Goal: Task Accomplishment & Management: Use online tool/utility

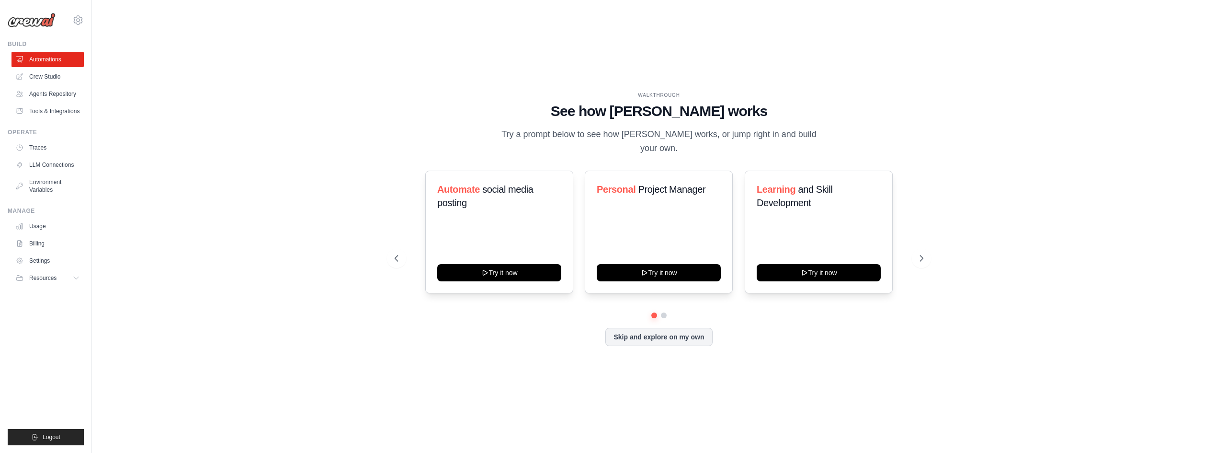
click at [1114, 211] on div "WALKTHROUGH See how [PERSON_NAME] works Try a prompt below to see how [PERSON_N…" at bounding box center [658, 226] width 1103 height 433
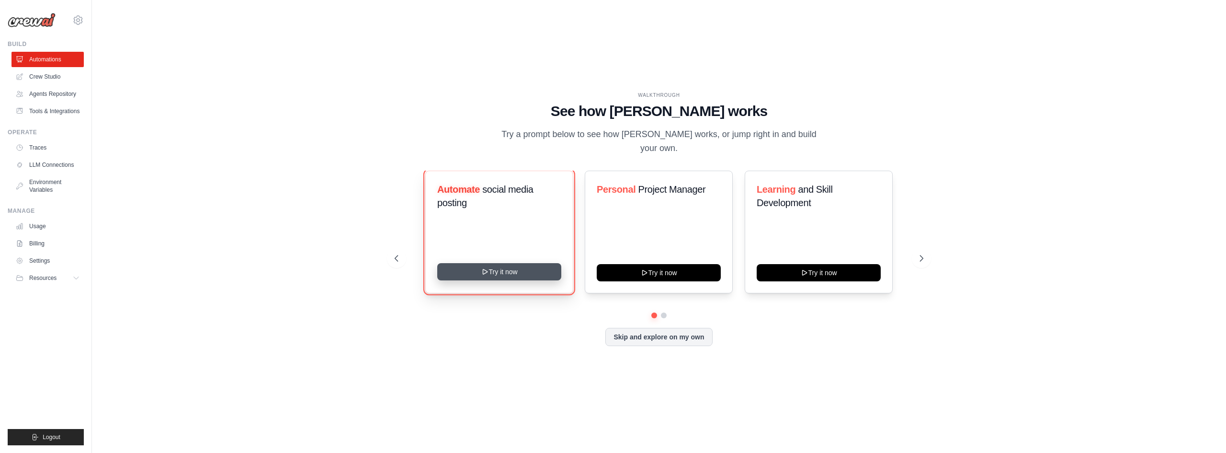
click at [492, 272] on button "Try it now" at bounding box center [499, 271] width 124 height 17
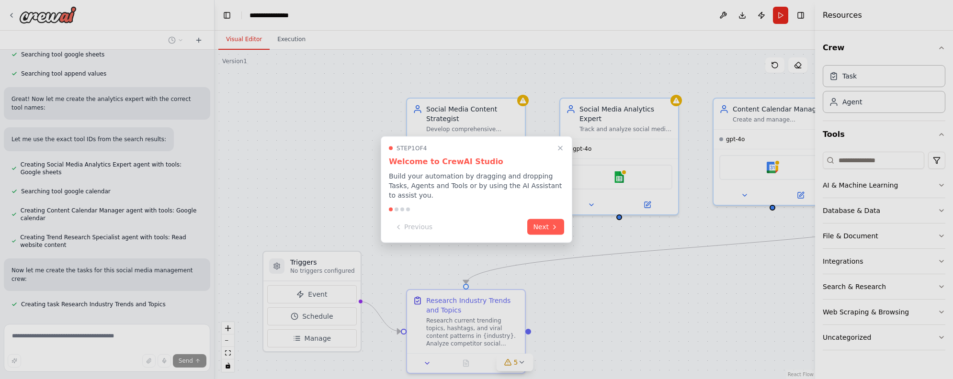
scroll to position [613, 0]
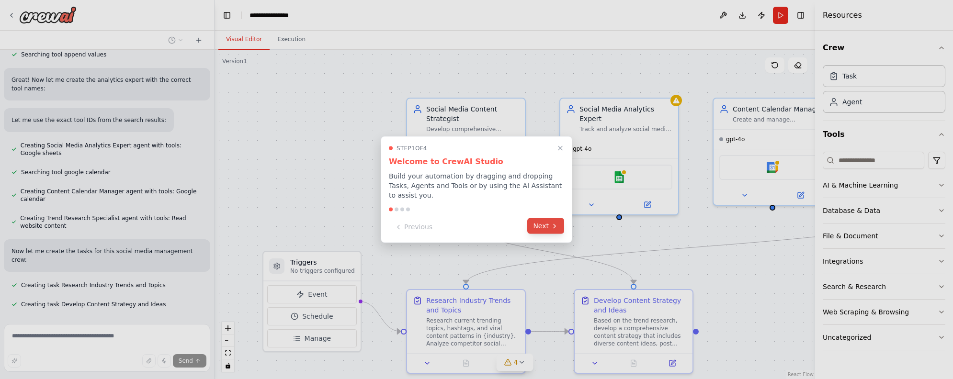
click at [544, 225] on button "Next" at bounding box center [545, 226] width 37 height 16
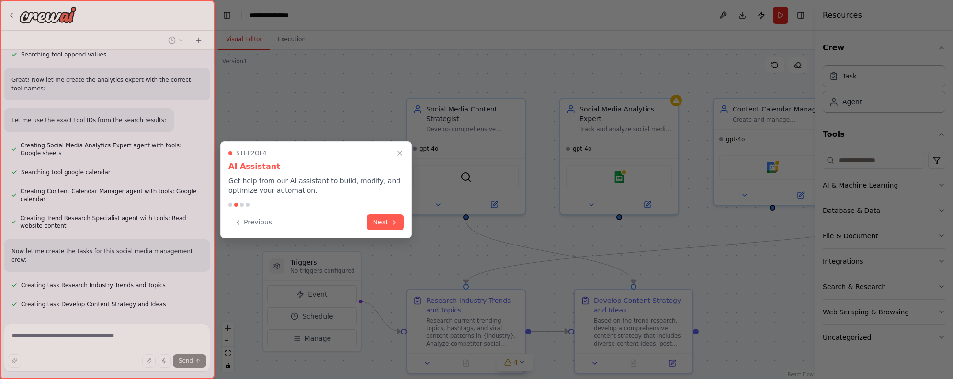
scroll to position [632, 0]
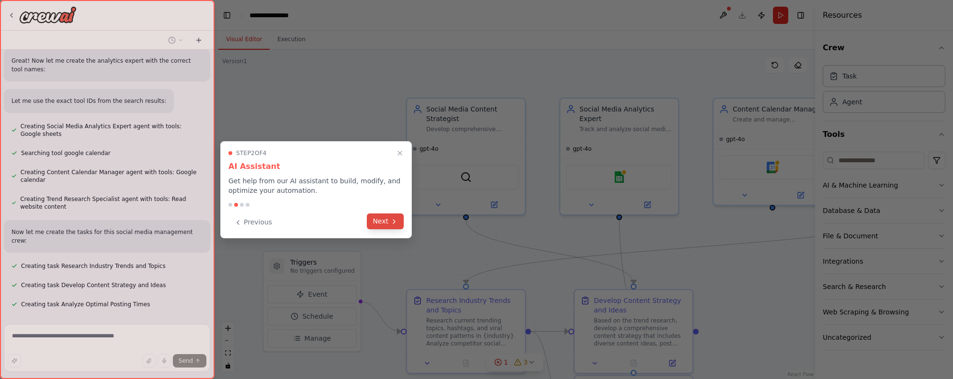
click at [380, 221] on button "Next" at bounding box center [385, 222] width 37 height 16
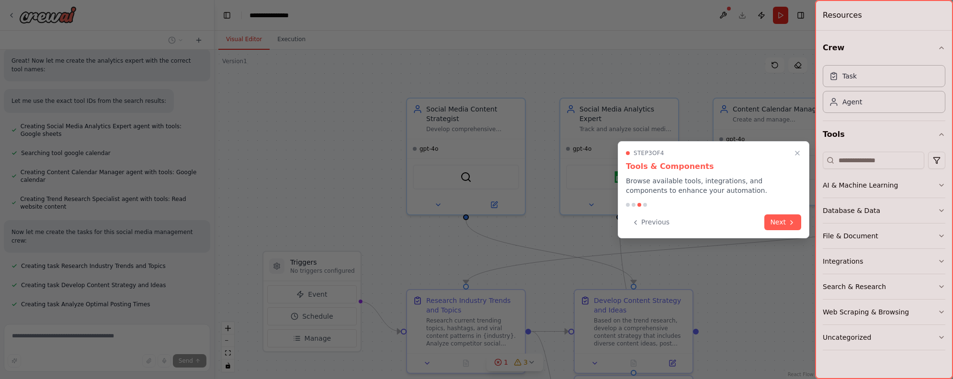
scroll to position [651, 0]
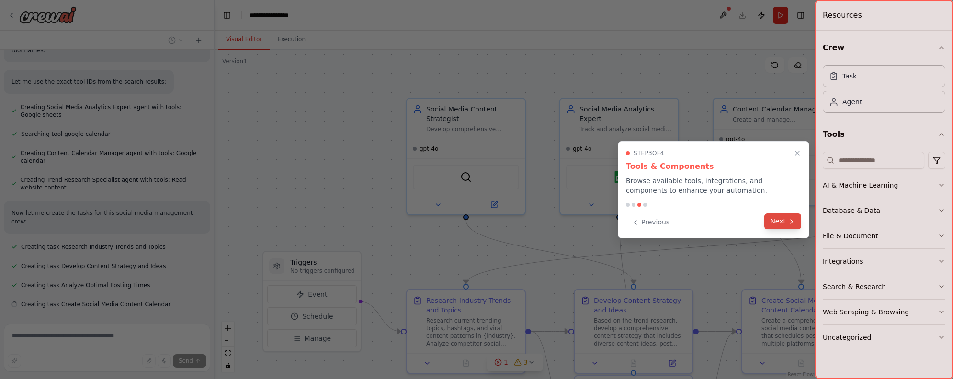
click at [789, 225] on icon at bounding box center [792, 222] width 8 height 8
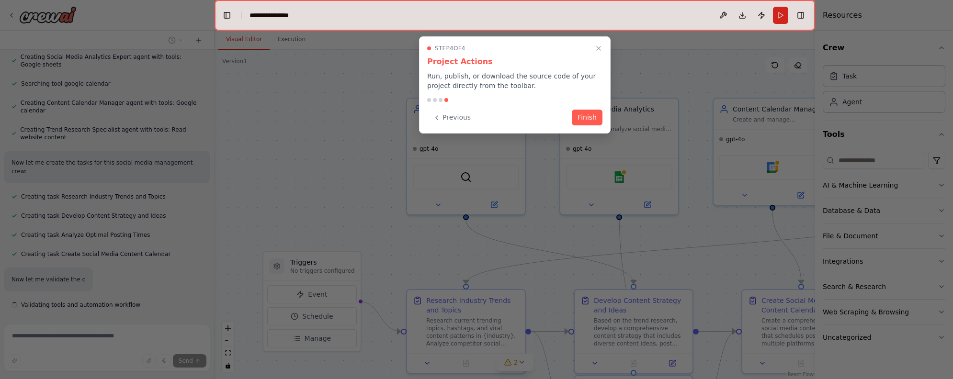
scroll to position [702, 0]
click at [588, 114] on button "Finish" at bounding box center [587, 117] width 31 height 16
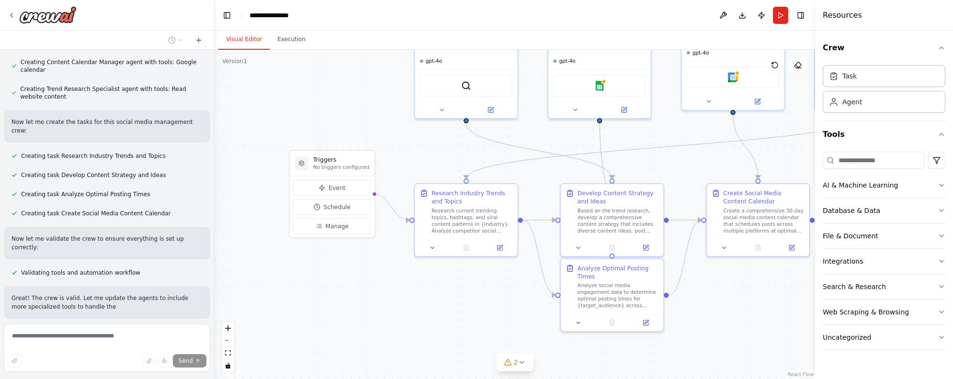
drag, startPoint x: 345, startPoint y: 171, endPoint x: 374, endPoint y: 92, distance: 84.2
click at [374, 92] on div ".deletable-edge-delete-btn { width: 20px; height: 20px; border: 0px solid #ffff…" at bounding box center [515, 214] width 601 height 329
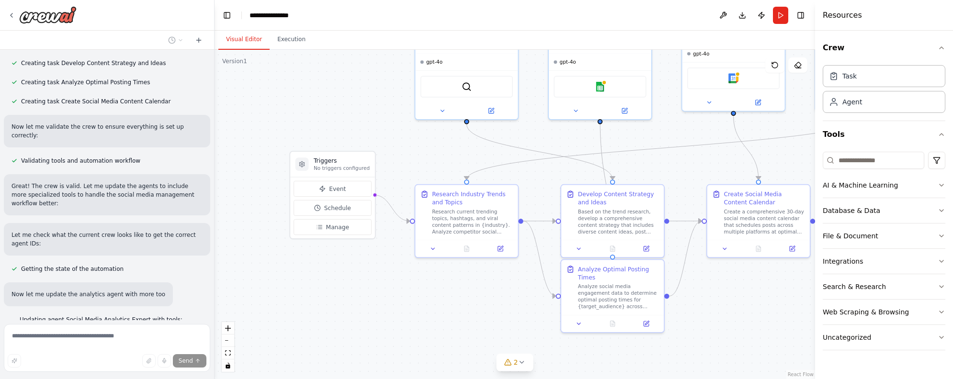
scroll to position [869, 0]
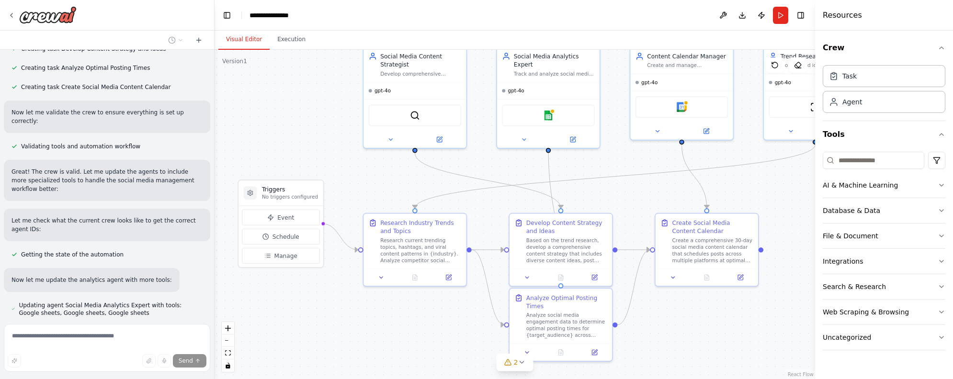
drag, startPoint x: 415, startPoint y: 278, endPoint x: 364, endPoint y: 307, distance: 58.3
click at [364, 307] on div ".deletable-edge-delete-btn { width: 20px; height: 20px; border: 0px solid #ffff…" at bounding box center [515, 214] width 601 height 329
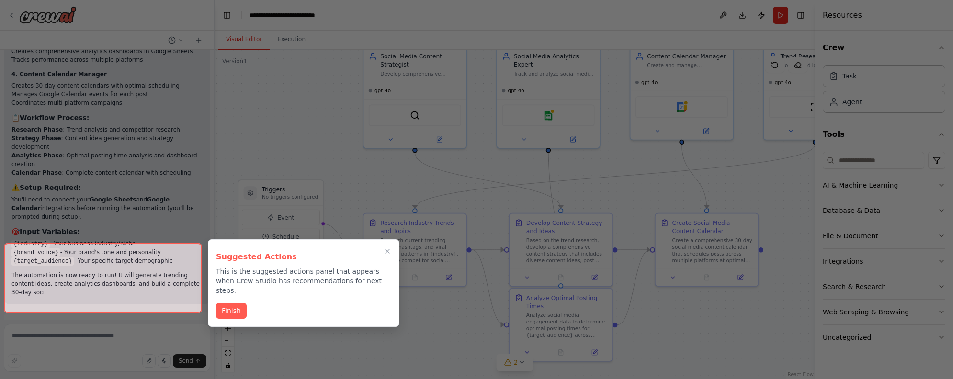
scroll to position [1509, 0]
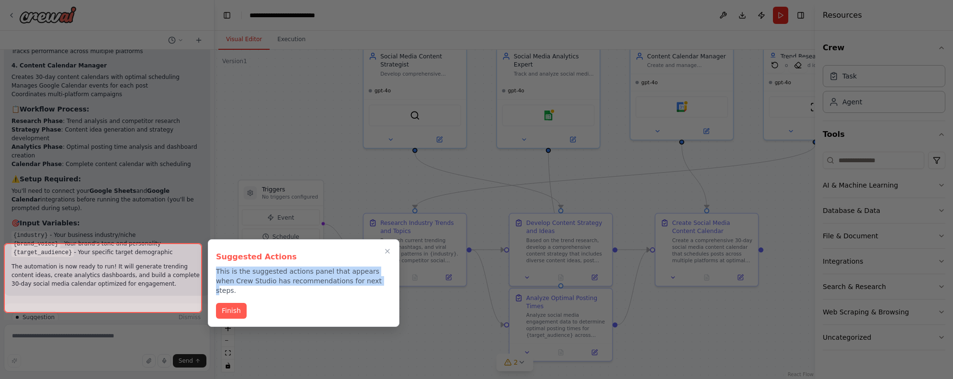
drag, startPoint x: 217, startPoint y: 271, endPoint x: 351, endPoint y: 279, distance: 133.9
click at [350, 279] on p "This is the suggested actions panel that appears when Crew Studio has recommend…" at bounding box center [303, 281] width 175 height 29
click at [231, 302] on button "Finish" at bounding box center [231, 310] width 31 height 16
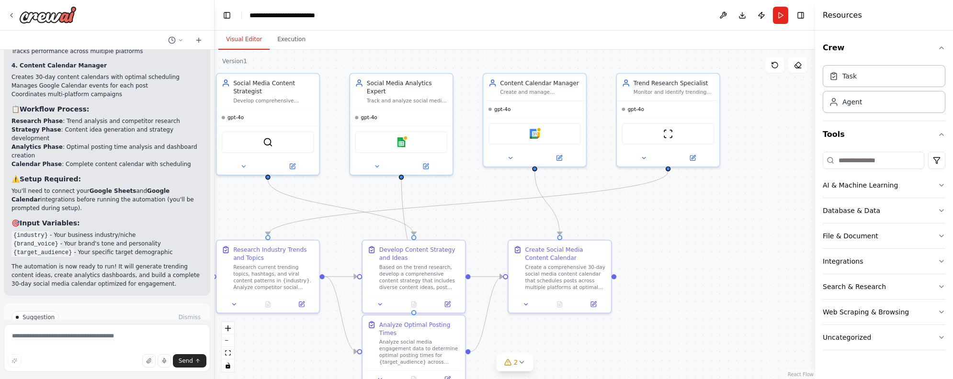
drag, startPoint x: 378, startPoint y: 314, endPoint x: 254, endPoint y: 345, distance: 127.8
click at [250, 345] on div ".deletable-edge-delete-btn { width: 20px; height: 20px; border: 0px solid #ffff…" at bounding box center [515, 214] width 601 height 329
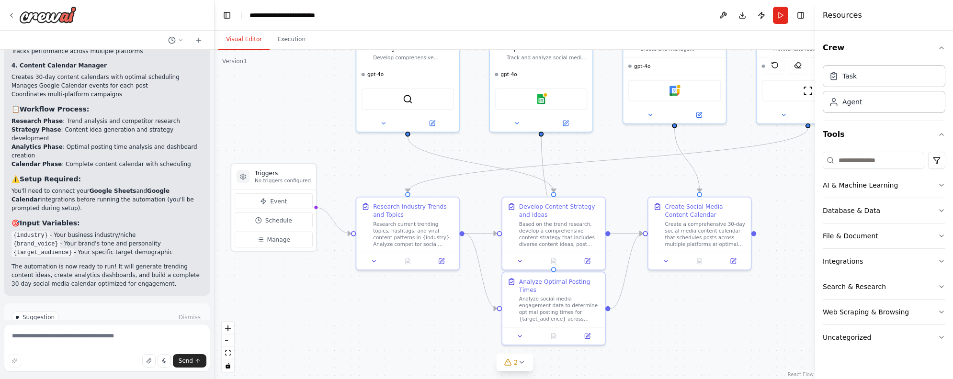
drag, startPoint x: 669, startPoint y: 256, endPoint x: 855, endPoint y: 169, distance: 205.9
click at [855, 170] on div "Create a crew that schedules and publishes social media content across multiple…" at bounding box center [476, 189] width 953 height 379
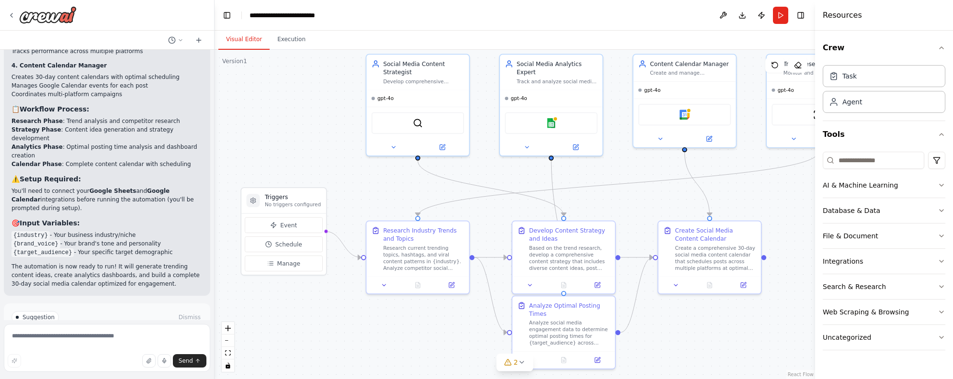
drag, startPoint x: 475, startPoint y: 291, endPoint x: 450, endPoint y: 356, distance: 69.7
click at [450, 356] on div ".deletable-edge-delete-btn { width: 20px; height: 20px; border: 0px solid #ffff…" at bounding box center [515, 214] width 601 height 329
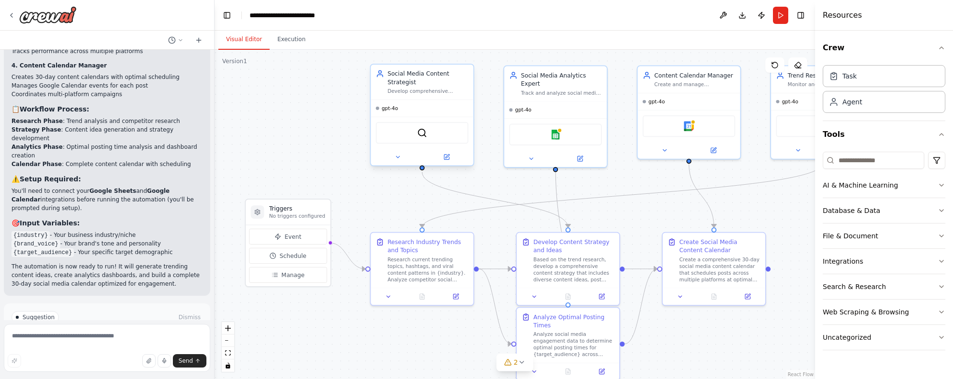
click at [393, 112] on span "gpt-4o" at bounding box center [390, 108] width 16 height 7
click at [405, 109] on div "gpt-4o" at bounding box center [422, 108] width 102 height 17
click at [389, 109] on span "gpt-4o" at bounding box center [390, 108] width 16 height 7
click at [889, 107] on div "Agent" at bounding box center [884, 102] width 123 height 22
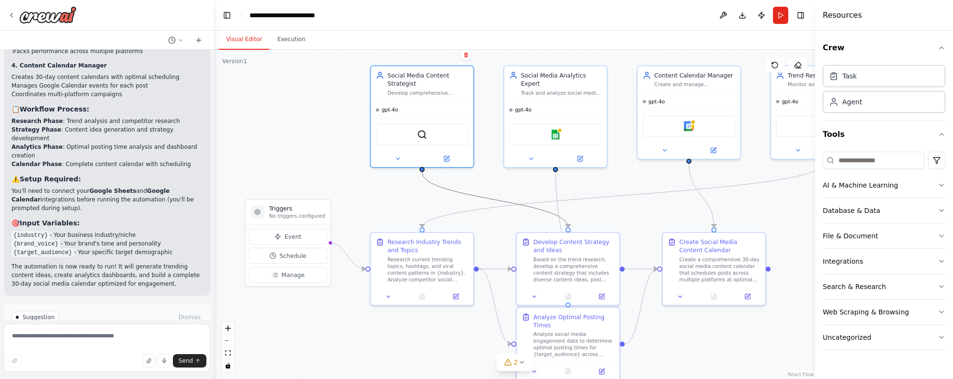
drag, startPoint x: 518, startPoint y: 201, endPoint x: 492, endPoint y: 166, distance: 43.9
click at [489, 165] on div ".deletable-edge-delete-btn { width: 20px; height: 20px; border: 0px solid #ffff…" at bounding box center [515, 214] width 601 height 329
click at [426, 110] on div "gpt-4o" at bounding box center [422, 108] width 102 height 17
click at [404, 156] on button at bounding box center [397, 157] width 47 height 10
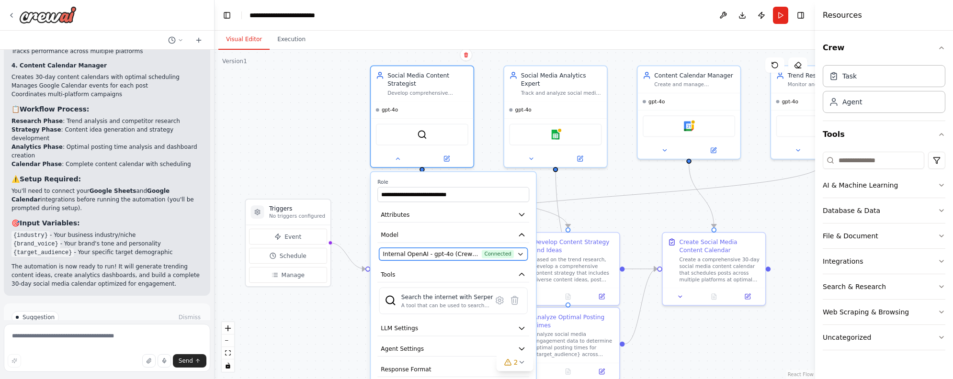
click at [521, 254] on icon "button" at bounding box center [521, 254] width 4 height 2
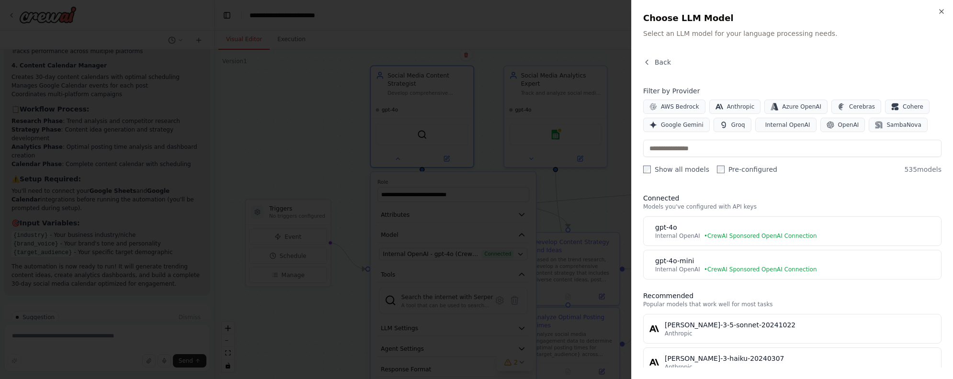
click at [942, 8] on icon "button" at bounding box center [942, 12] width 8 height 8
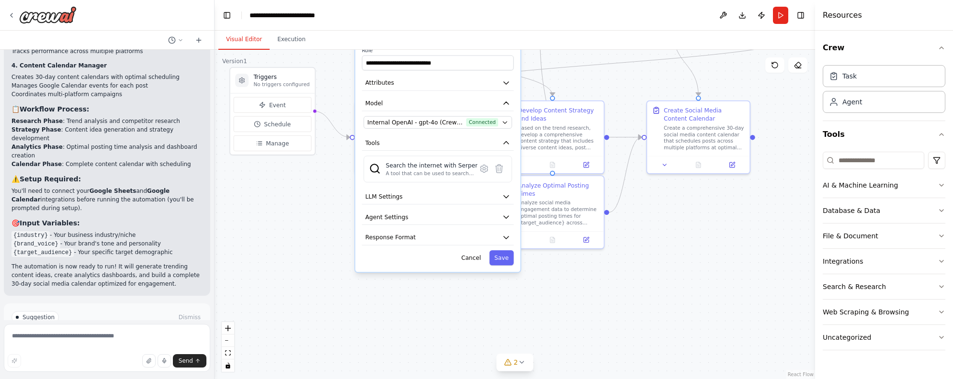
drag, startPoint x: 695, startPoint y: 341, endPoint x: 681, endPoint y: 208, distance: 133.3
click at [681, 208] on div ".deletable-edge-delete-btn { width: 20px; height: 20px; border: 0px solid #ffff…" at bounding box center [515, 214] width 601 height 329
click at [502, 192] on button "LLM Settings" at bounding box center [438, 196] width 152 height 15
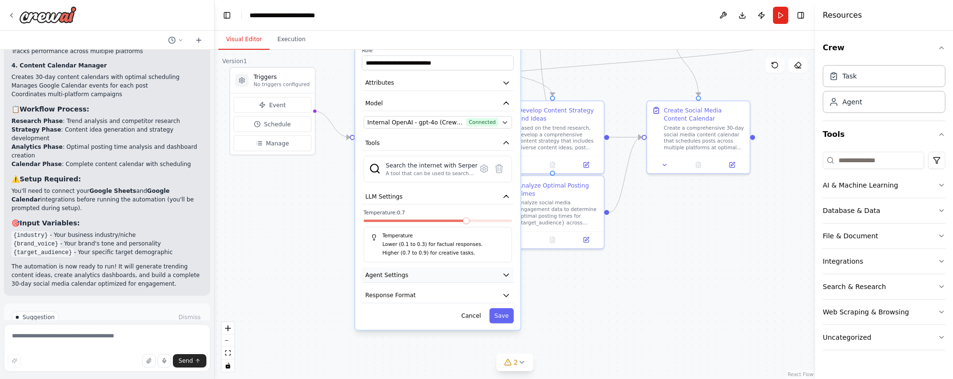
click at [462, 278] on button "Agent Settings" at bounding box center [438, 275] width 152 height 15
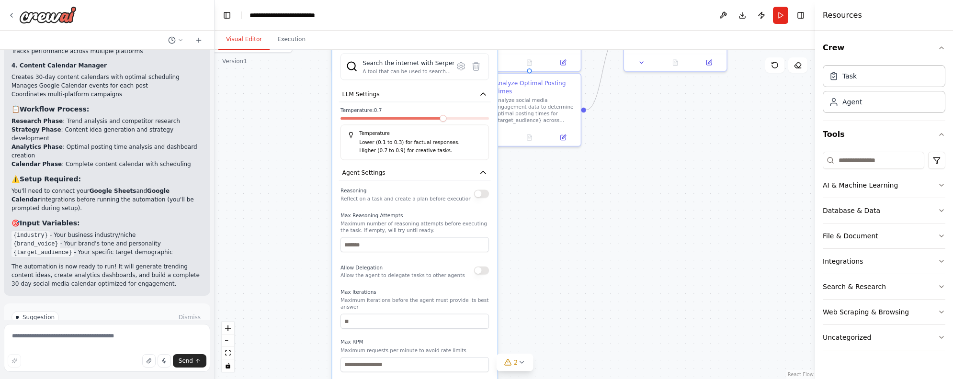
drag, startPoint x: 671, startPoint y: 310, endPoint x: 657, endPoint y: 203, distance: 108.3
click at [656, 203] on div ".deletable-edge-delete-btn { width: 20px; height: 20px; border: 0px solid #ffff…" at bounding box center [515, 214] width 601 height 329
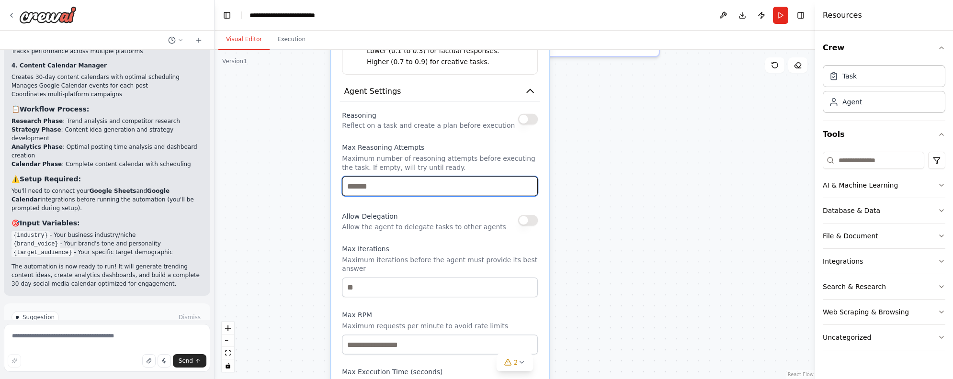
drag, startPoint x: 539, startPoint y: 234, endPoint x: 586, endPoint y: 185, distance: 68.1
click at [586, 185] on div ".deletable-edge-delete-btn { width: 20px; height: 20px; border: 0px solid #ffff…" at bounding box center [515, 214] width 601 height 329
click at [530, 125] on div "Reasoning Reflect on a task and create a plan before execution" at bounding box center [440, 119] width 196 height 22
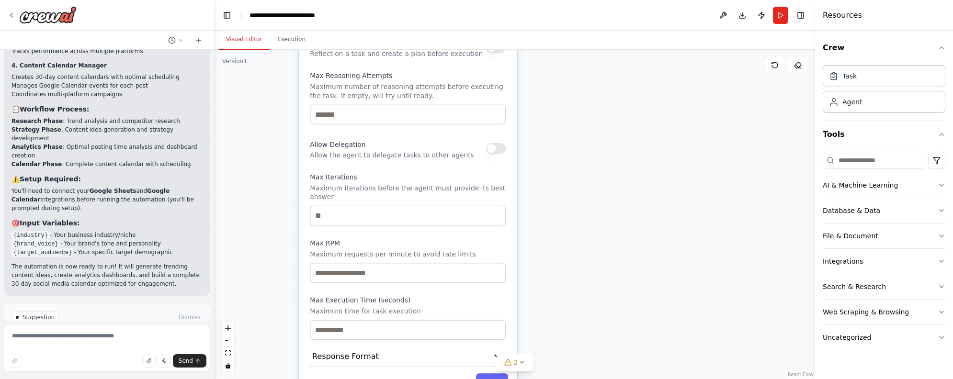
drag, startPoint x: 643, startPoint y: 289, endPoint x: 626, endPoint y: 322, distance: 36.6
click at [624, 335] on div ".deletable-edge-delete-btn { width: 20px; height: 20px; border: 0px solid #ffff…" at bounding box center [515, 214] width 601 height 329
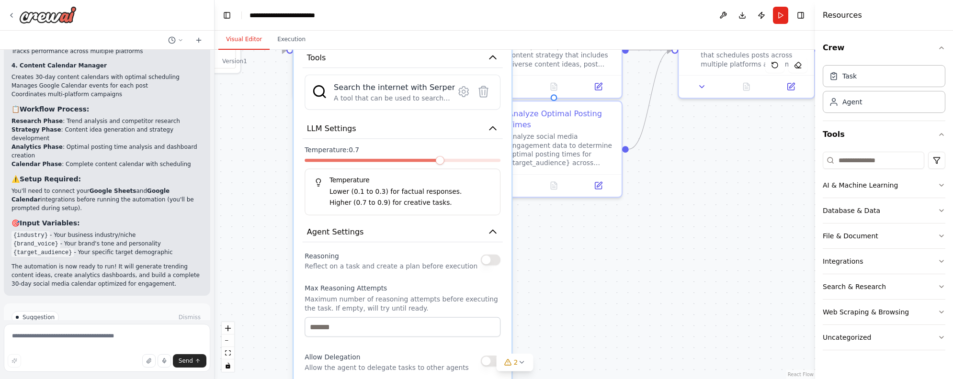
drag, startPoint x: 629, startPoint y: 211, endPoint x: 625, endPoint y: 328, distance: 116.4
click at [592, 368] on div ".deletable-edge-delete-btn { width: 20px; height: 20px; border: 0px solid #ffff…" at bounding box center [515, 214] width 601 height 329
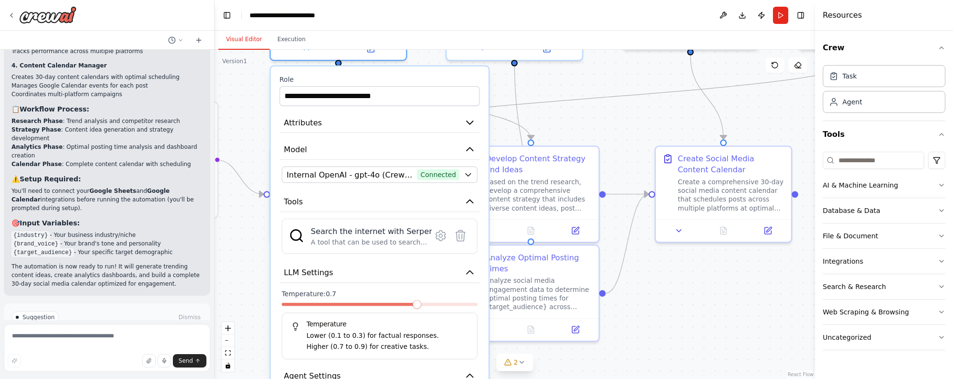
drag, startPoint x: 663, startPoint y: 269, endPoint x: 661, endPoint y: 354, distance: 85.3
click at [658, 357] on div ".deletable-edge-delete-btn { width: 20px; height: 20px; border: 0px solid #ffff…" at bounding box center [515, 214] width 601 height 329
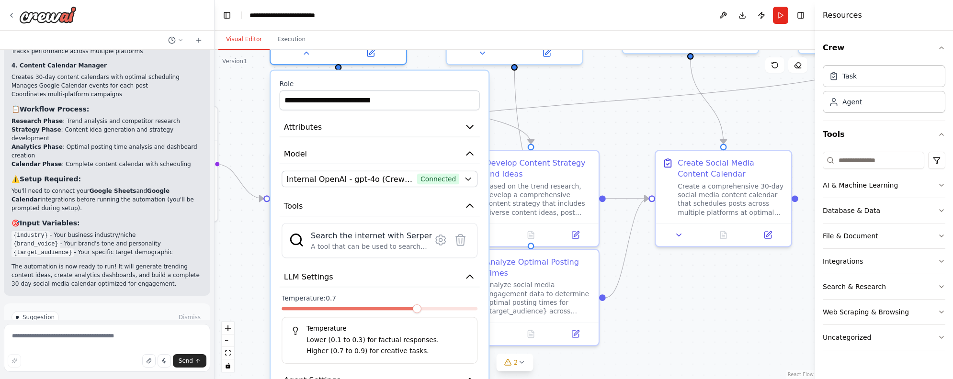
drag, startPoint x: 685, startPoint y: 312, endPoint x: 696, endPoint y: 367, distance: 56.2
click at [696, 367] on div ".deletable-edge-delete-btn { width: 20px; height: 20px; border: 0px solid #ffff…" at bounding box center [515, 214] width 601 height 329
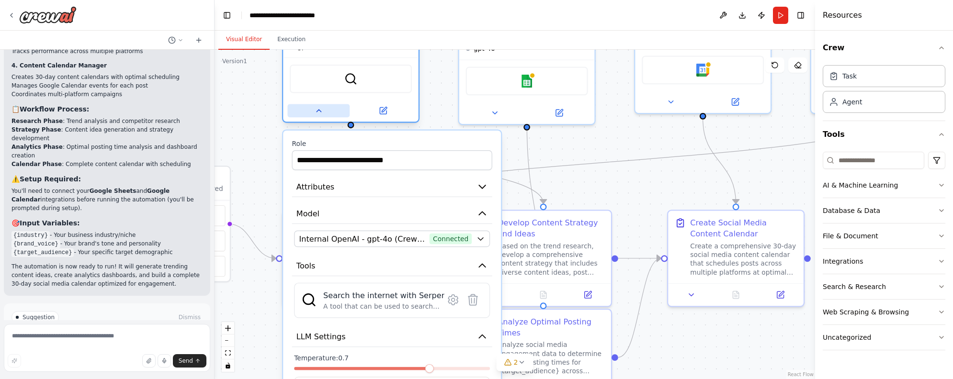
click at [318, 116] on button at bounding box center [318, 110] width 62 height 13
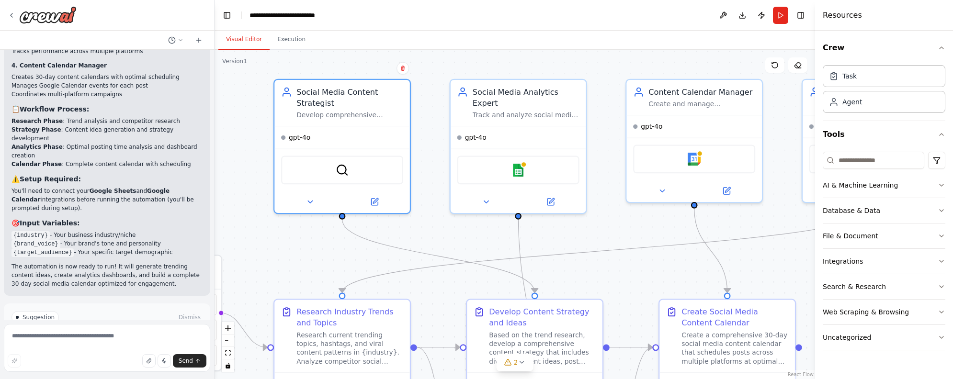
drag, startPoint x: 499, startPoint y: 156, endPoint x: 492, endPoint y: 243, distance: 87.4
click at [492, 243] on div ".deletable-edge-delete-btn { width: 20px; height: 20px; border: 0px solid #ffff…" at bounding box center [515, 214] width 601 height 329
click at [487, 193] on button at bounding box center [487, 199] width 62 height 13
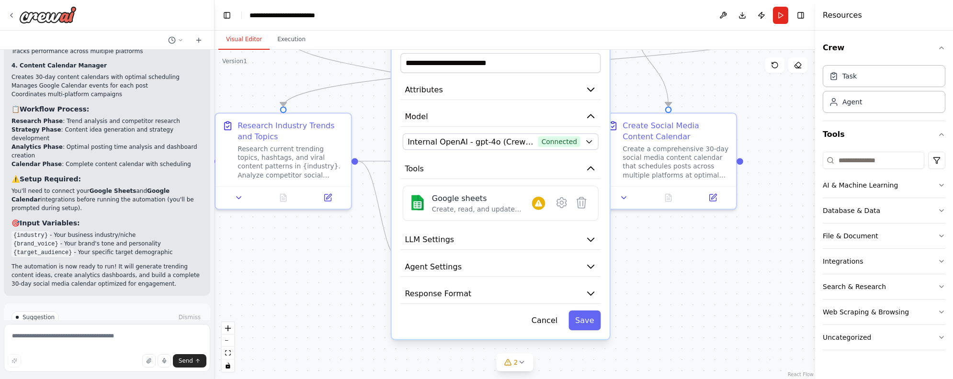
drag, startPoint x: 408, startPoint y: 255, endPoint x: 348, endPoint y: 78, distance: 187.2
click at [348, 78] on div ".deletable-edge-delete-btn { width: 20px; height: 20px; border: 0px solid #ffff…" at bounding box center [515, 214] width 601 height 329
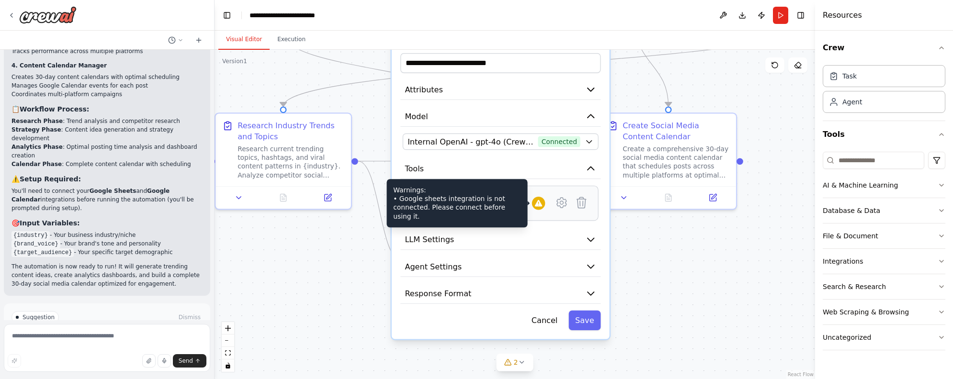
click at [542, 197] on div at bounding box center [538, 203] width 13 height 13
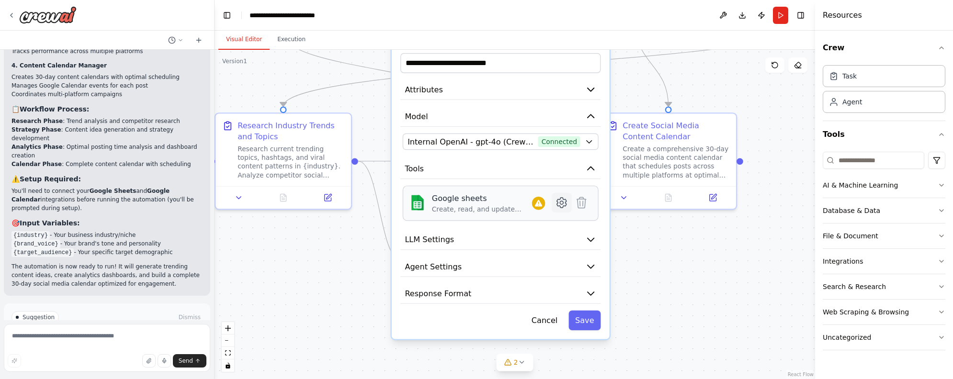
click at [559, 198] on icon at bounding box center [562, 203] width 10 height 10
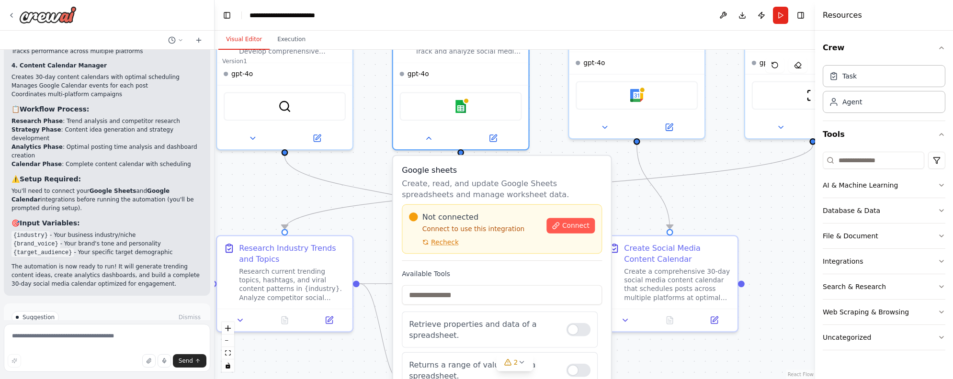
drag, startPoint x: 690, startPoint y: 254, endPoint x: 682, endPoint y: 401, distance: 146.7
click at [682, 379] on html "Create a crew that schedules and publishes social media content across multiple…" at bounding box center [476, 189] width 953 height 379
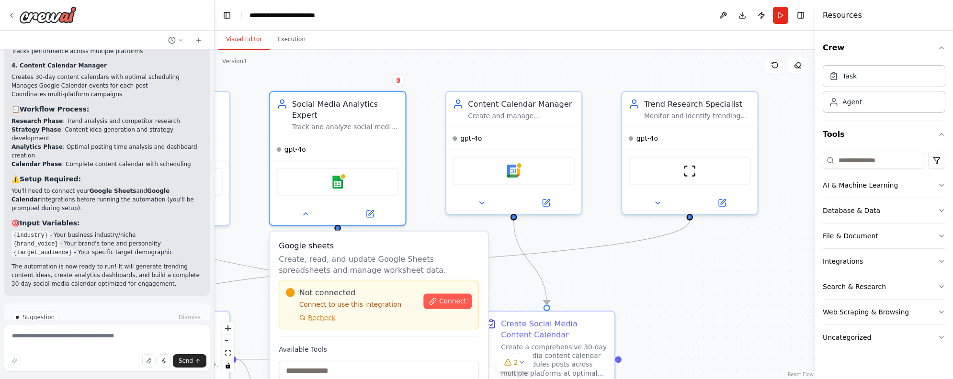
drag, startPoint x: 729, startPoint y: 244, endPoint x: 619, endPoint y: 290, distance: 119.4
click at [619, 290] on div ".deletable-edge-delete-btn { width: 20px; height: 20px; border: 0px solid #ffff…" at bounding box center [515, 214] width 601 height 329
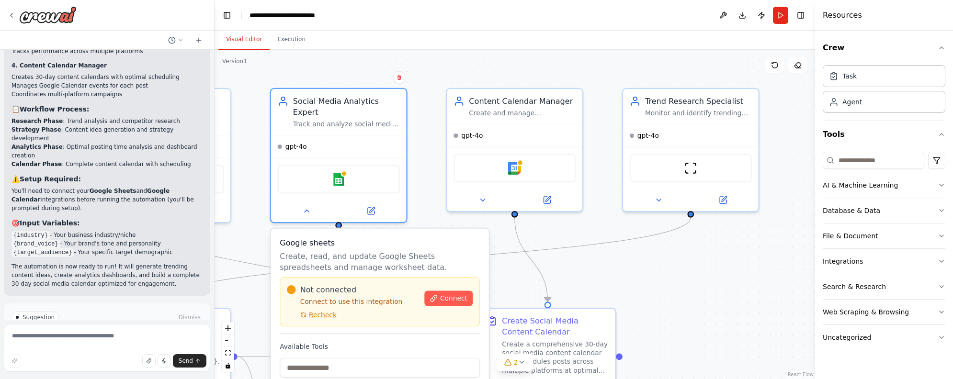
click at [703, 275] on div ".deletable-edge-delete-btn { width: 20px; height: 20px; border: 0px solid #ffff…" at bounding box center [515, 214] width 601 height 329
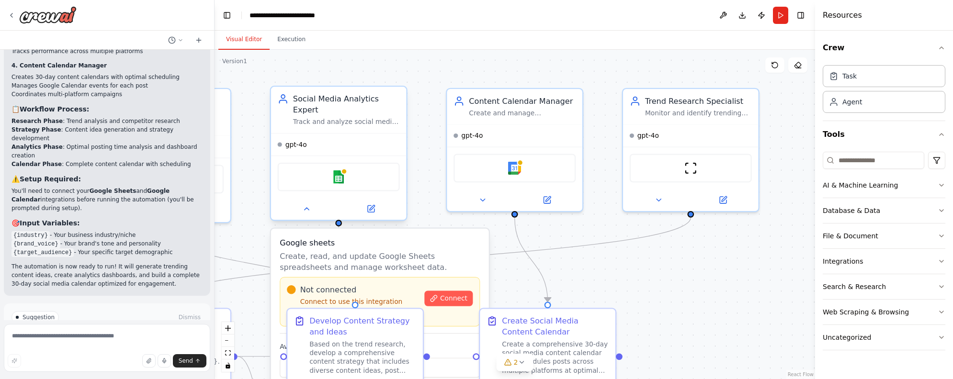
click at [307, 205] on div at bounding box center [339, 209] width 136 height 22
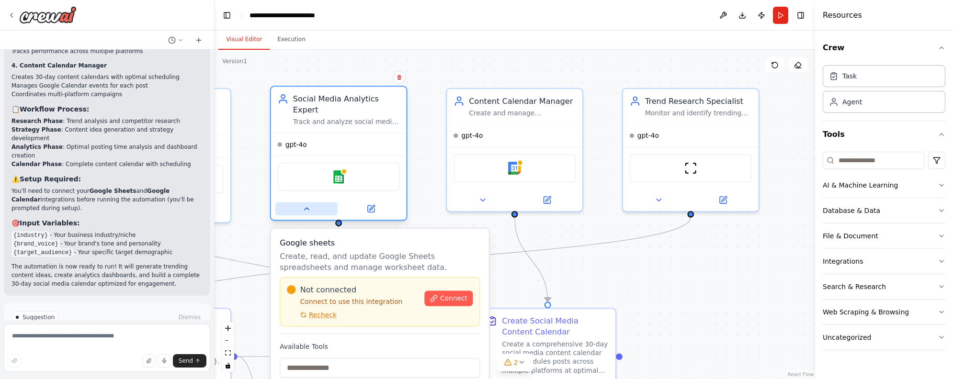
click at [308, 204] on icon at bounding box center [306, 208] width 9 height 9
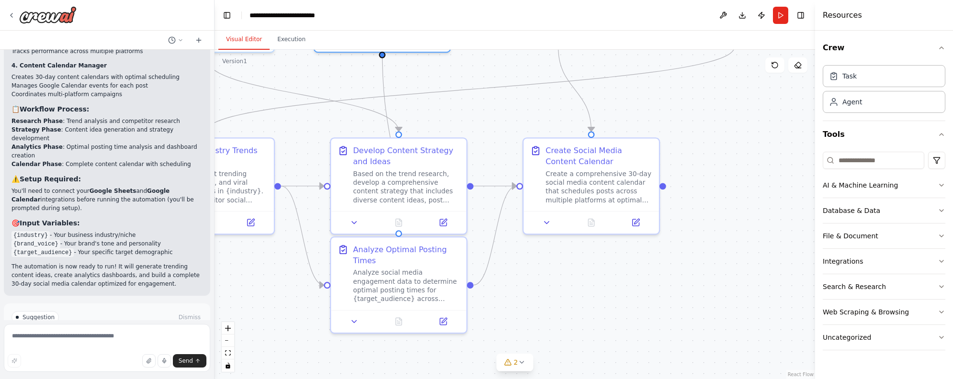
drag, startPoint x: 678, startPoint y: 265, endPoint x: 726, endPoint y: 118, distance: 155.1
click at [726, 118] on div ".deletable-edge-delete-btn { width: 20px; height: 20px; border: 0px solid #ffff…" at bounding box center [515, 214] width 601 height 329
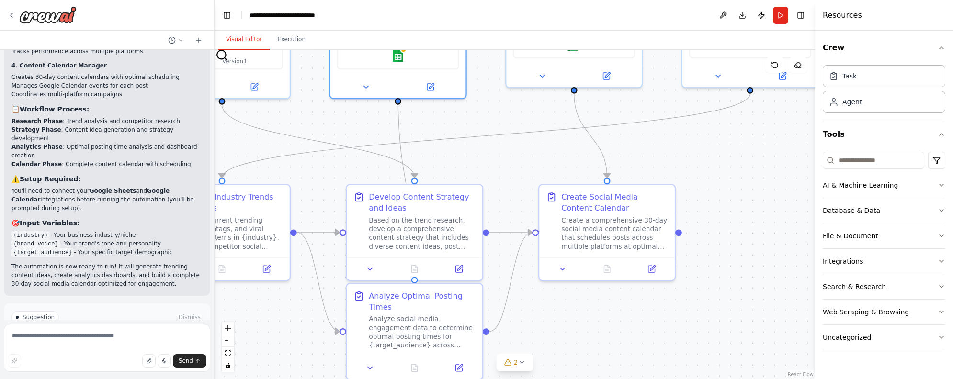
drag, startPoint x: 716, startPoint y: 227, endPoint x: 747, endPoint y: 231, distance: 31.0
click at [747, 231] on div ".deletable-edge-delete-btn { width: 20px; height: 20px; border: 0px solid #ffff…" at bounding box center [515, 214] width 601 height 329
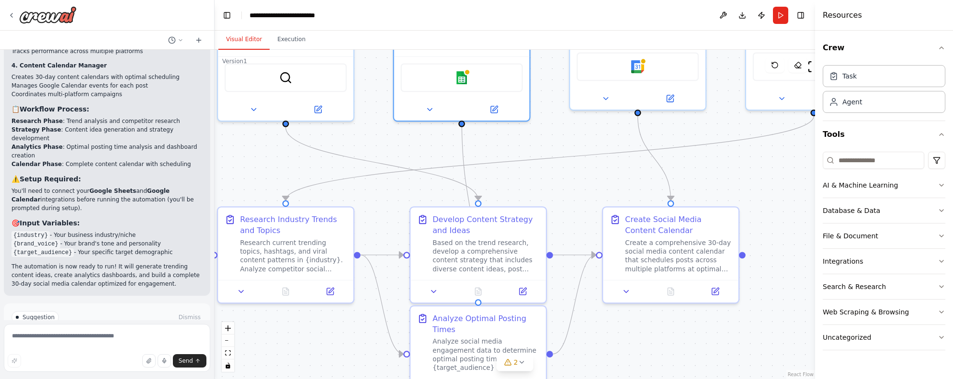
drag, startPoint x: 354, startPoint y: 113, endPoint x: 445, endPoint y: 123, distance: 91.5
click at [445, 123] on div ".deletable-edge-delete-btn { width: 20px; height: 20px; border: 0px solid #ffff…" at bounding box center [515, 214] width 601 height 329
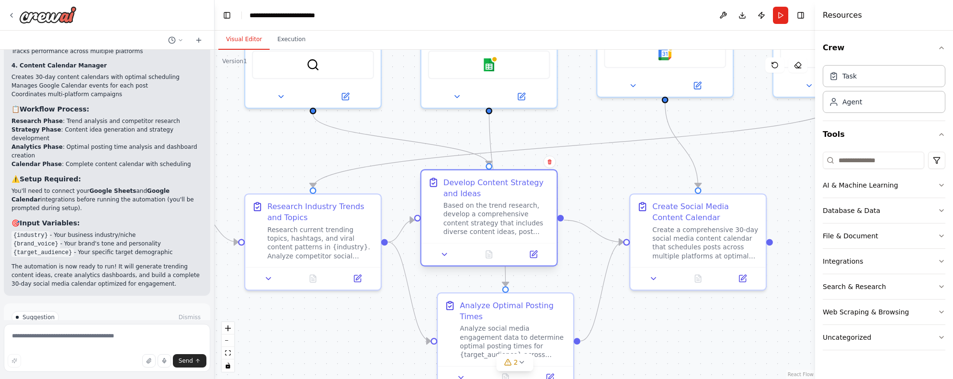
drag, startPoint x: 509, startPoint y: 213, endPoint x: 498, endPoint y: 185, distance: 29.4
click at [498, 185] on div "Develop Content Strategy and Ideas" at bounding box center [496, 188] width 107 height 22
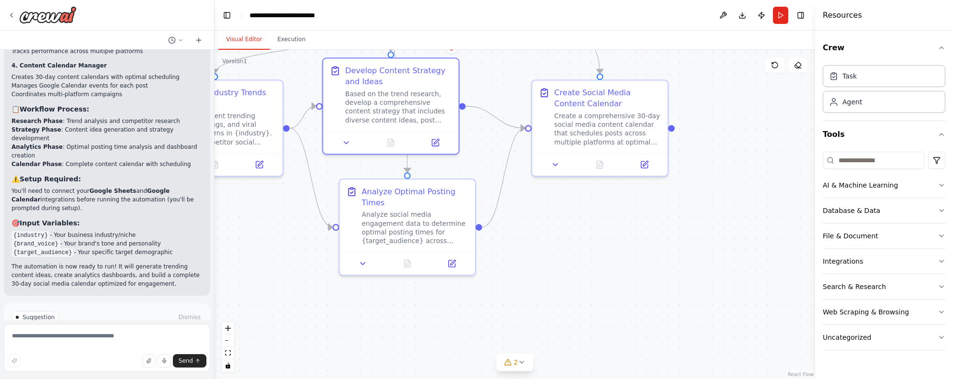
drag, startPoint x: 700, startPoint y: 305, endPoint x: 606, endPoint y: 201, distance: 139.7
click at [607, 199] on div ".deletable-edge-delete-btn { width: 20px; height: 20px; border: 0px solid #ffff…" at bounding box center [515, 214] width 601 height 329
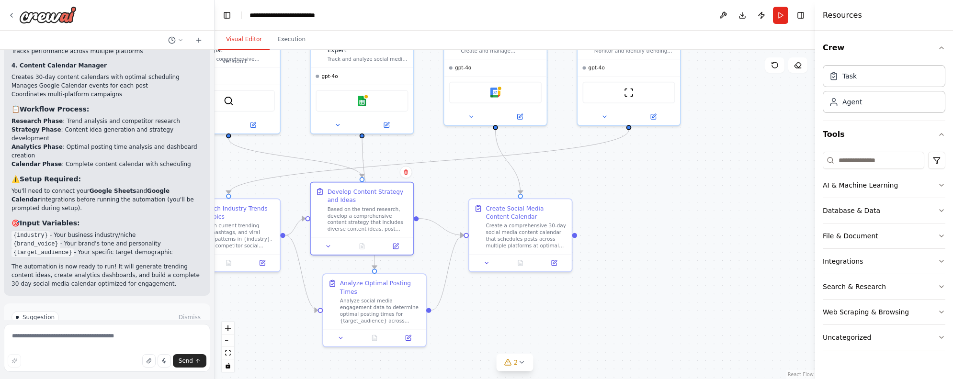
drag, startPoint x: 659, startPoint y: 242, endPoint x: 537, endPoint y: 351, distance: 162.8
click at [513, 365] on div "Version 1 Show Tools Hide Agents .deletable-edge-delete-btn { width: 20px; heig…" at bounding box center [515, 214] width 601 height 329
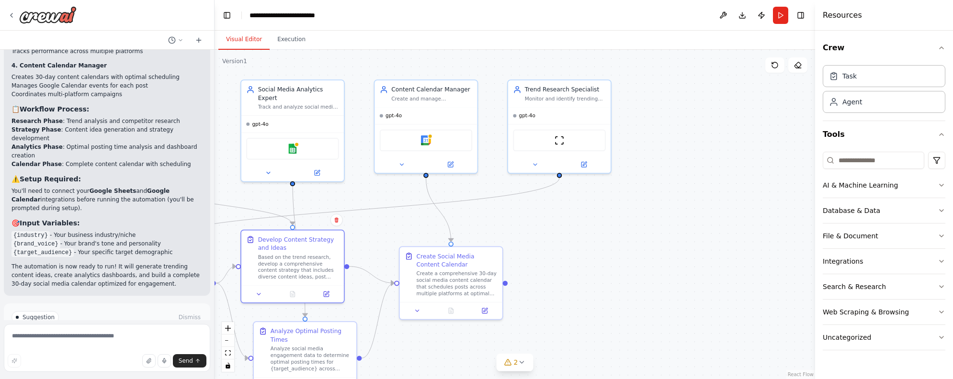
drag, startPoint x: 616, startPoint y: 276, endPoint x: 602, endPoint y: 295, distance: 23.3
click at [602, 295] on div ".deletable-edge-delete-btn { width: 20px; height: 20px; border: 0px solid #ffff…" at bounding box center [515, 214] width 601 height 329
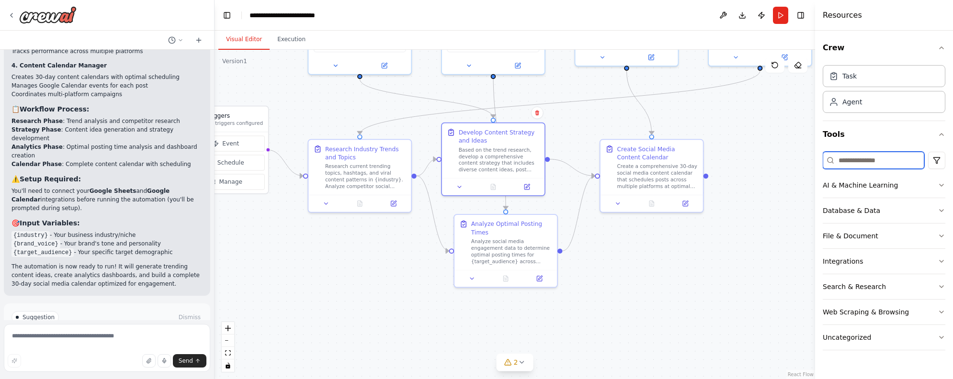
drag, startPoint x: 563, startPoint y: 297, endPoint x: 777, endPoint y: 191, distance: 239.7
click at [845, 150] on div "Create a crew that schedules and publishes social media content across multiple…" at bounding box center [476, 189] width 953 height 379
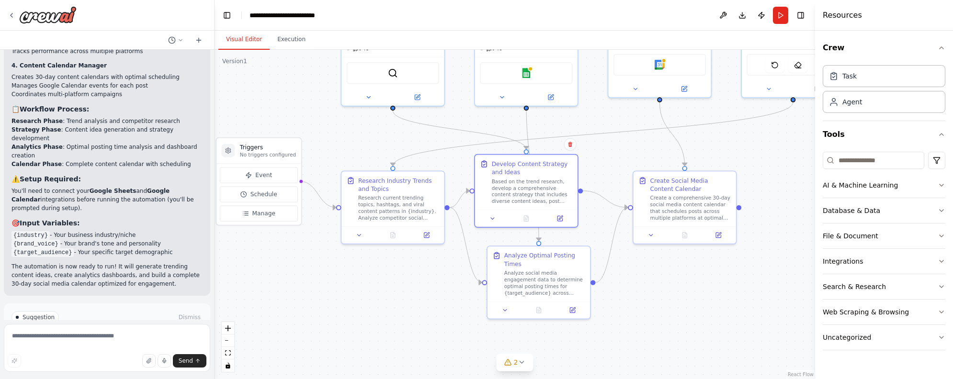
drag, startPoint x: 448, startPoint y: 275, endPoint x: 359, endPoint y: 338, distance: 108.6
click at [361, 338] on div ".deletable-edge-delete-btn { width: 20px; height: 20px; border: 0px solid #ffff…" at bounding box center [515, 214] width 601 height 329
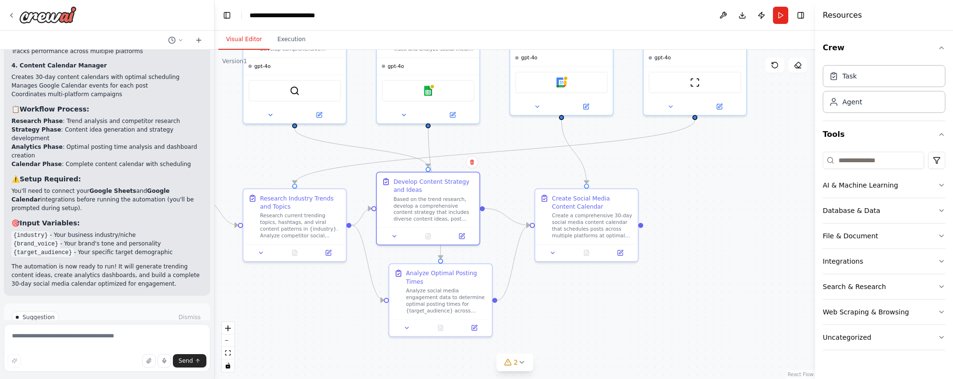
drag, startPoint x: 741, startPoint y: 307, endPoint x: 692, endPoint y: 322, distance: 50.9
click at [692, 322] on div ".deletable-edge-delete-btn { width: 20px; height: 20px; border: 0px solid #ffff…" at bounding box center [515, 214] width 601 height 329
click at [866, 209] on div "Database & Data" at bounding box center [851, 211] width 57 height 10
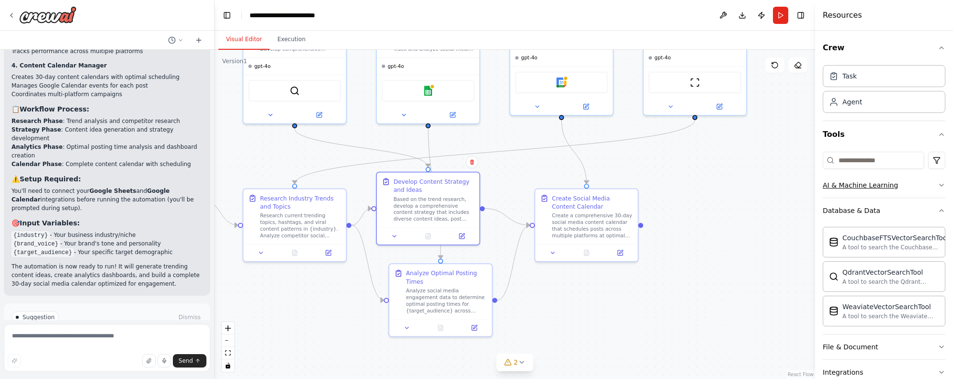
click at [894, 185] on button "AI & Machine Learning" at bounding box center [884, 185] width 123 height 25
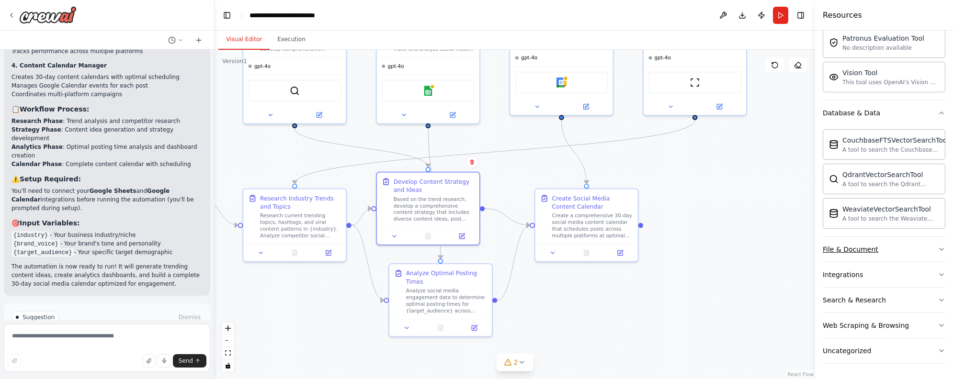
click at [889, 257] on button "File & Document" at bounding box center [884, 249] width 123 height 25
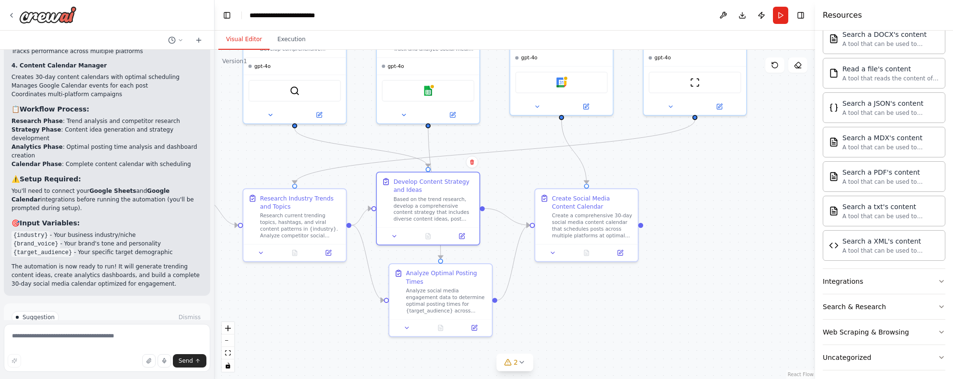
scroll to position [527, 0]
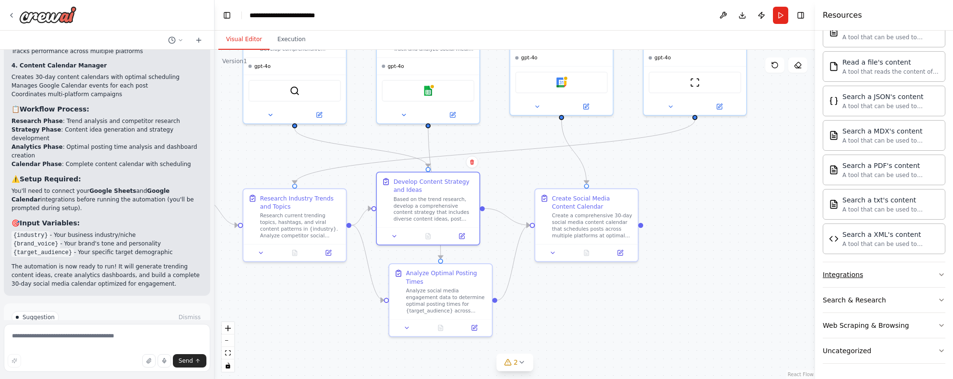
click at [885, 280] on button "Integrations" at bounding box center [884, 274] width 123 height 25
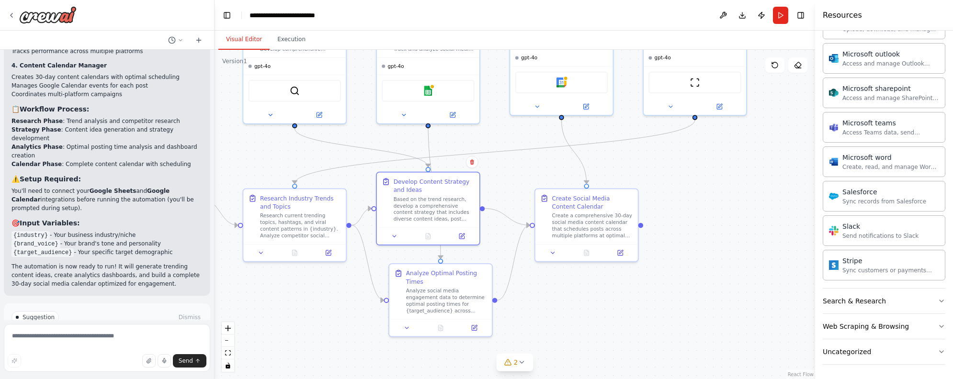
scroll to position [1121, 0]
click at [875, 307] on button "Search & Research" at bounding box center [884, 300] width 123 height 25
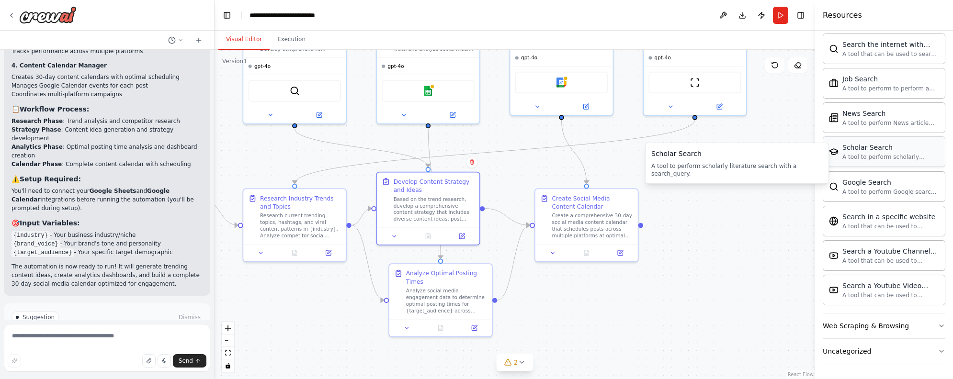
scroll to position [1611, 0]
click at [911, 323] on button "Web Scraping & Browsing" at bounding box center [884, 325] width 123 height 25
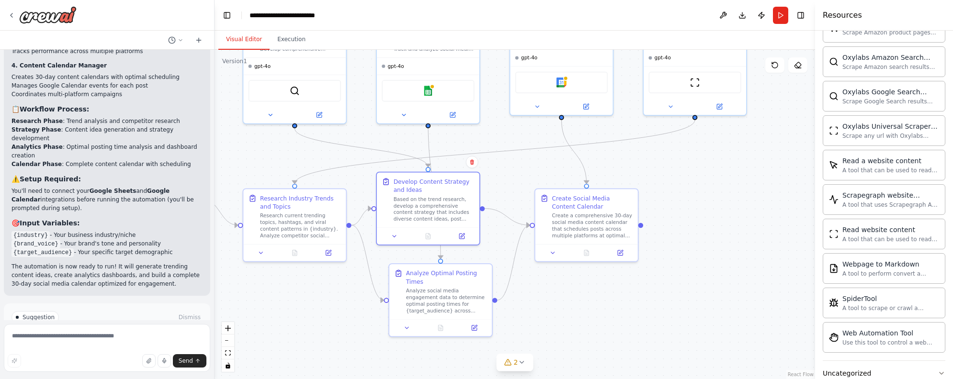
scroll to position [2136, 0]
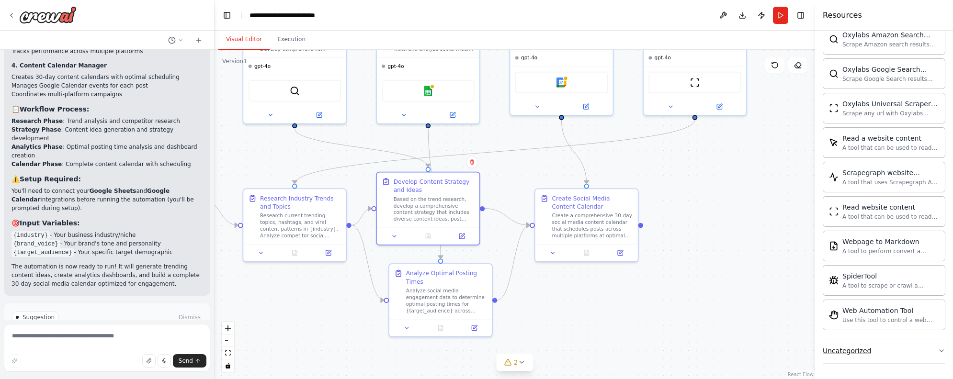
click at [894, 356] on button "Uncategorized" at bounding box center [884, 351] width 123 height 25
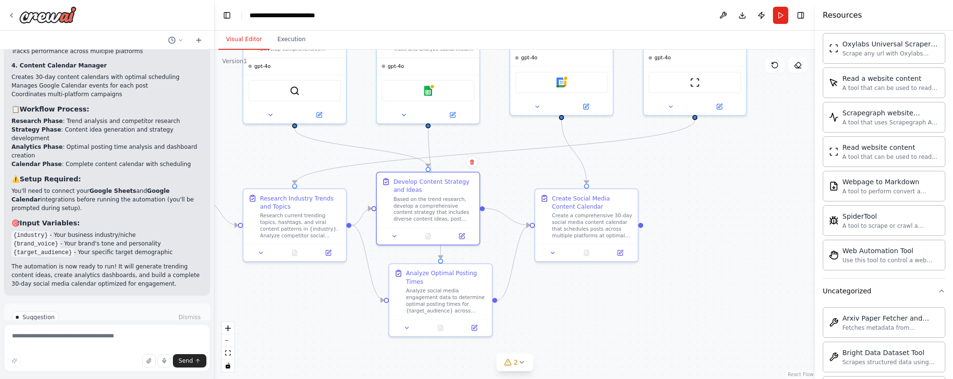
scroll to position [2280, 0]
